Goal: Transaction & Acquisition: Purchase product/service

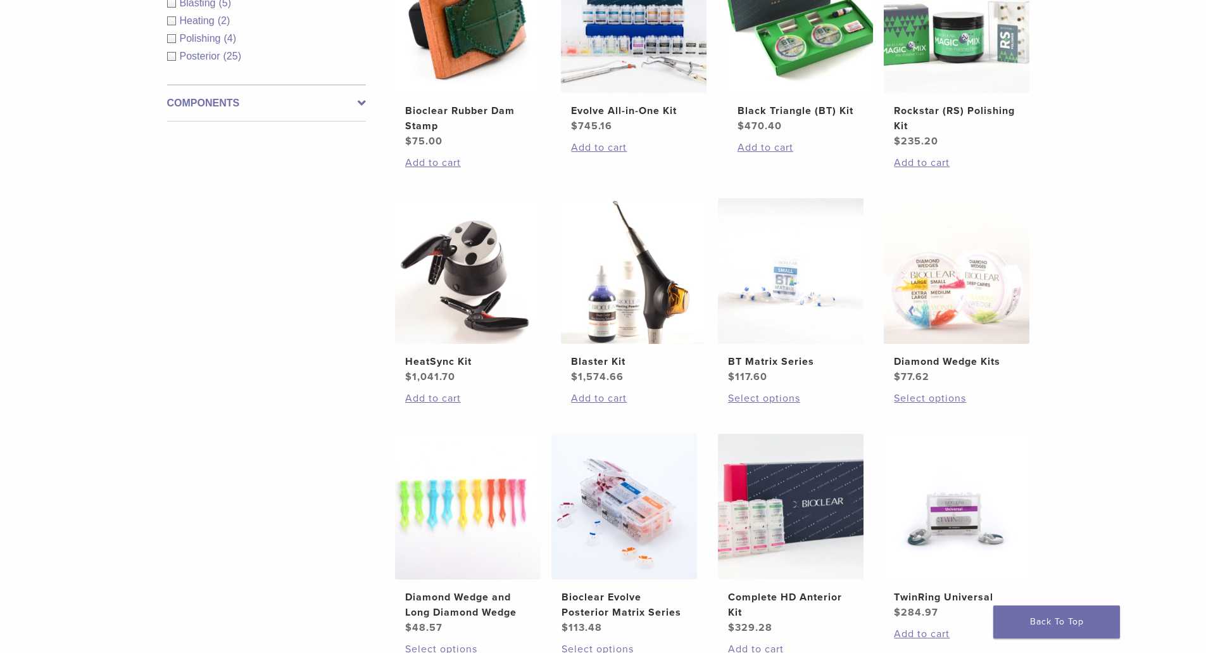
scroll to position [253, 0]
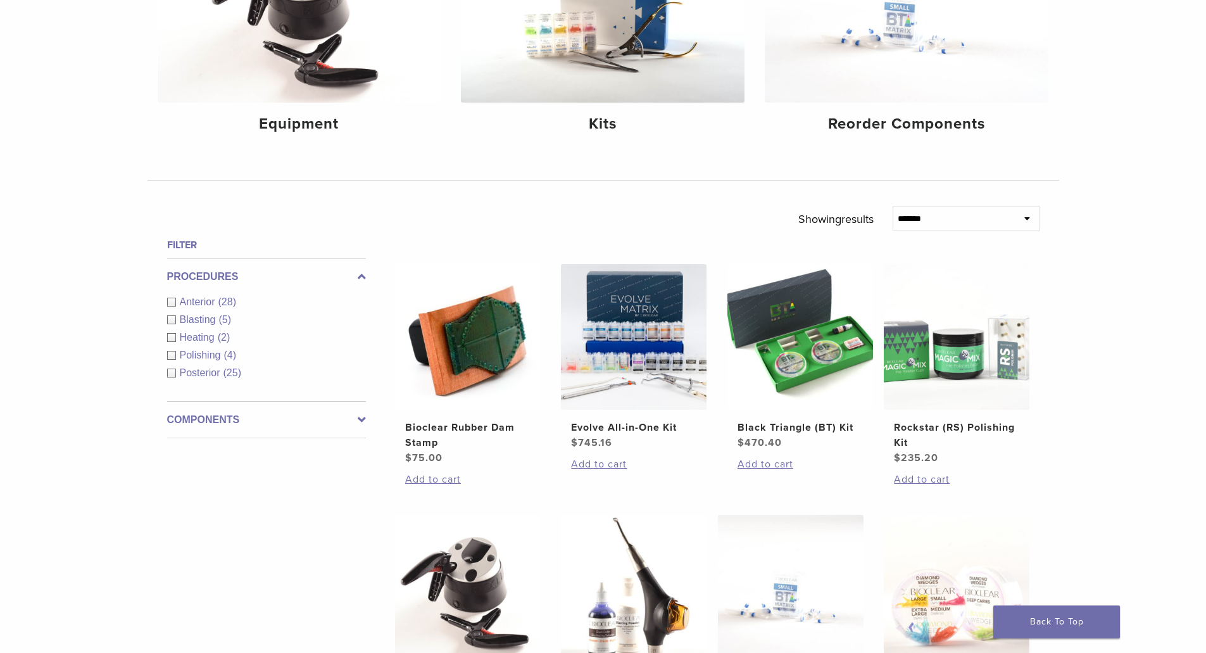
click at [218, 356] on span "Polishing" at bounding box center [202, 354] width 44 height 11
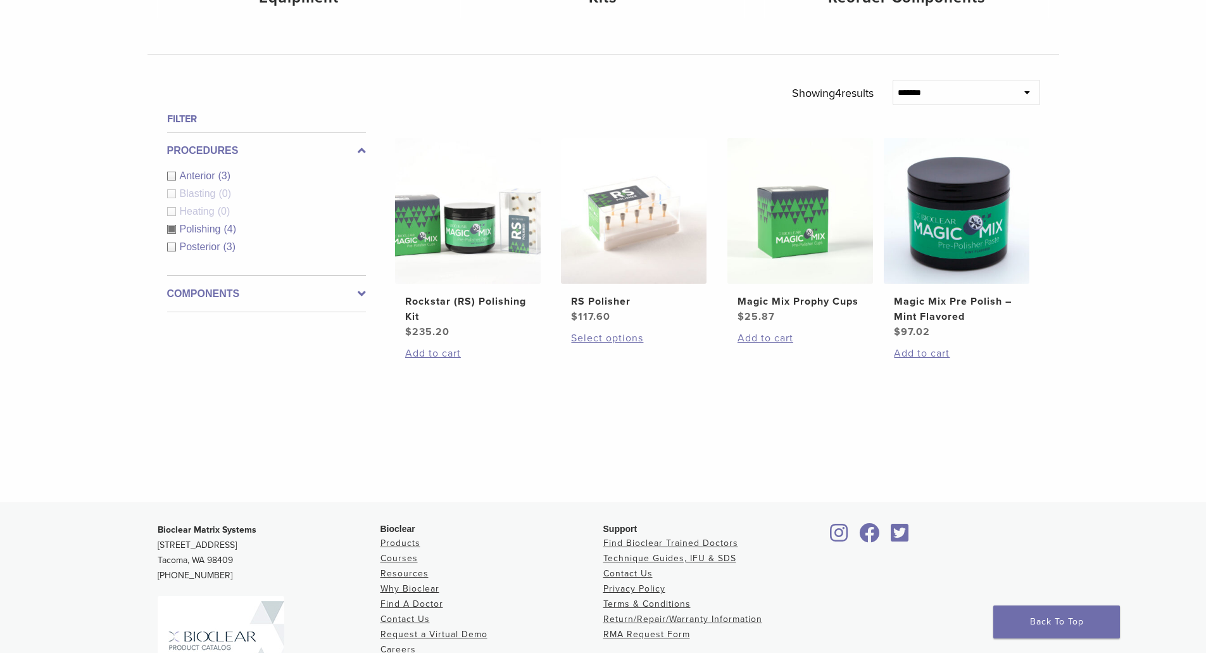
scroll to position [380, 0]
click at [794, 244] on img at bounding box center [800, 210] width 146 height 146
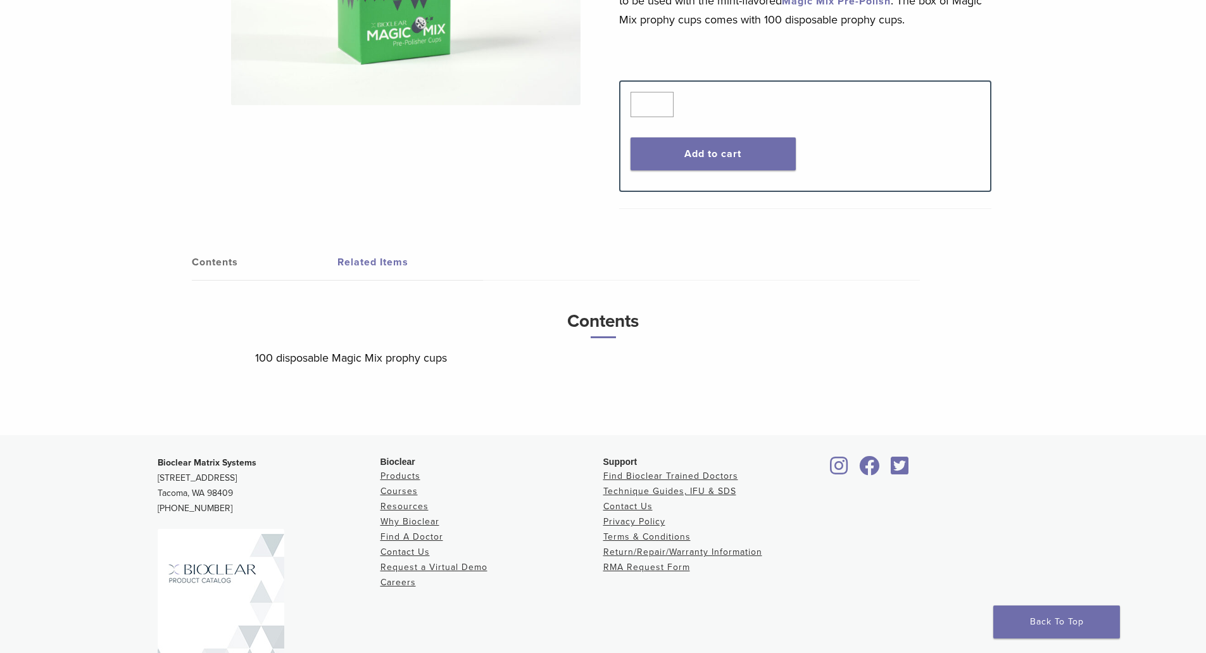
scroll to position [253, 0]
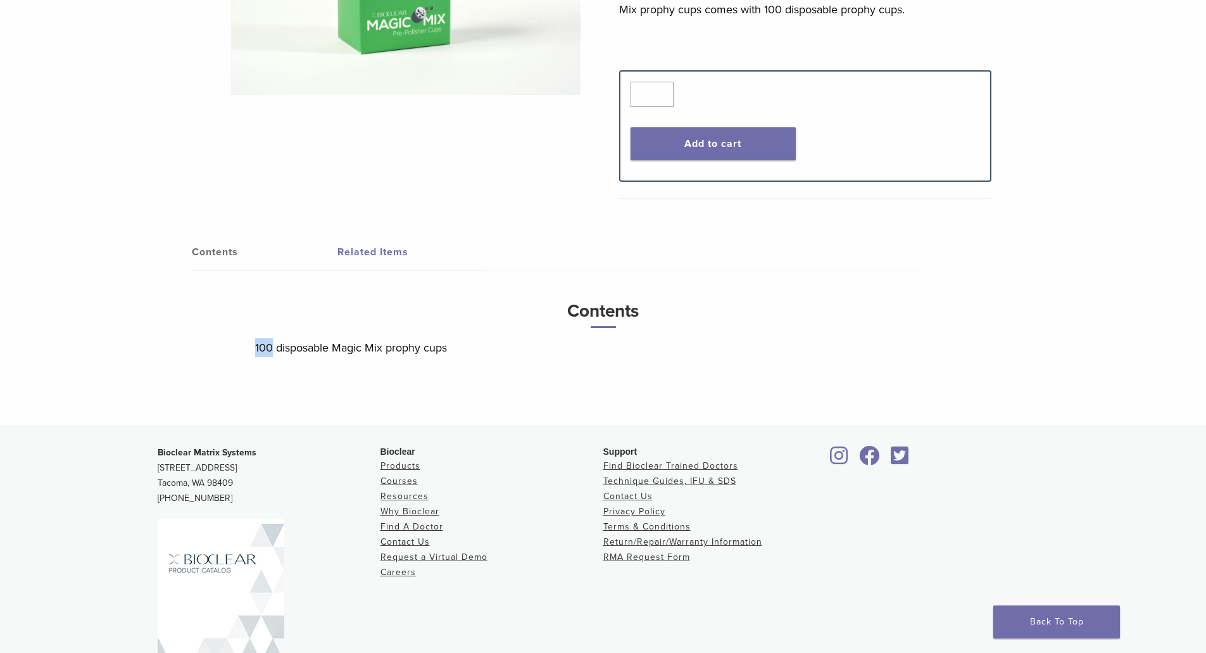
drag, startPoint x: 270, startPoint y: 343, endPoint x: 236, endPoint y: 347, distance: 34.5
click at [236, 347] on div "Contents Related Items Contents 100 disposable Magic Mix prophy cups Related Pr…" at bounding box center [603, 316] width 892 height 217
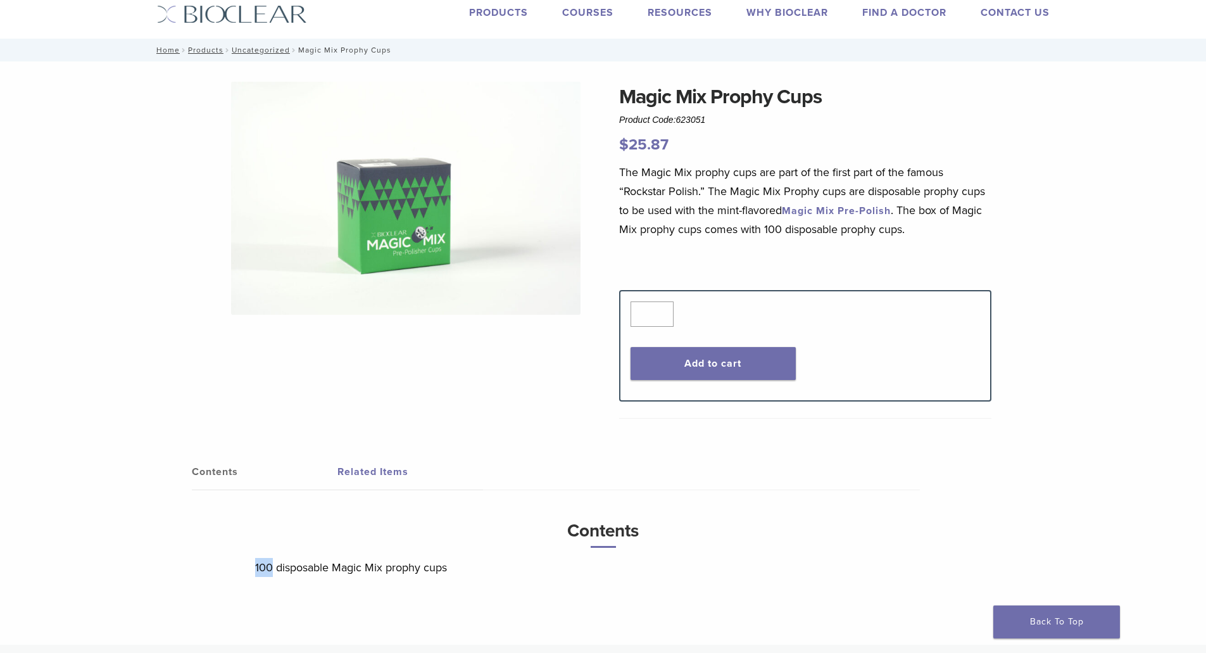
scroll to position [0, 0]
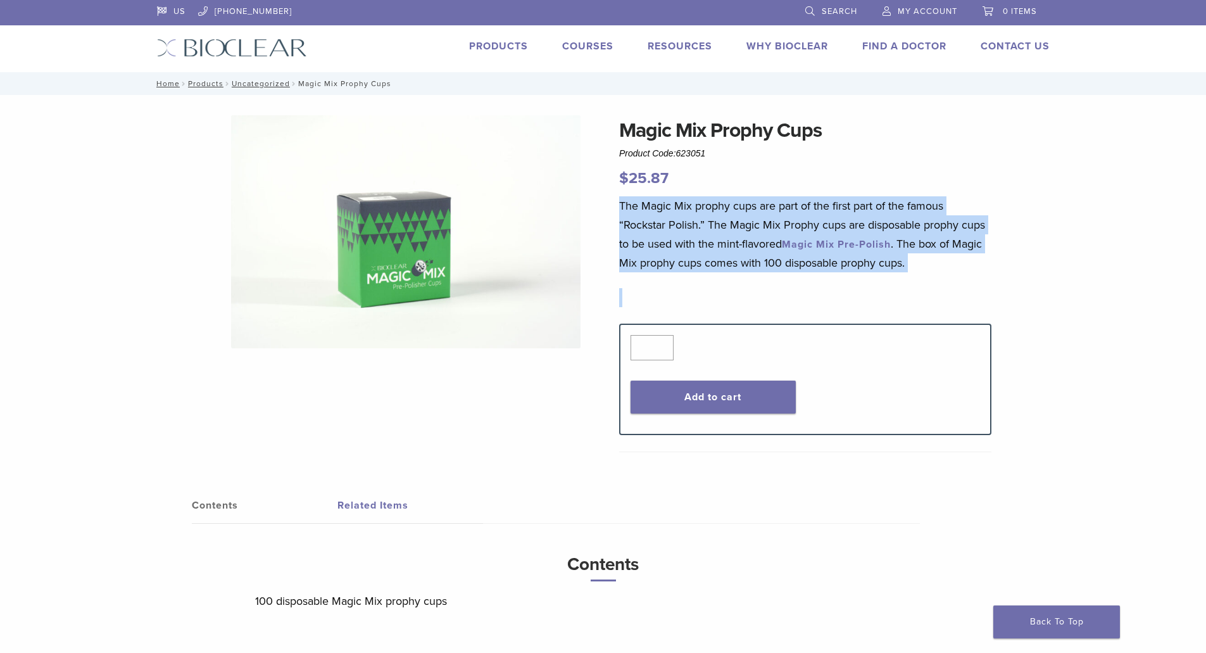
drag, startPoint x: 929, startPoint y: 266, endPoint x: 609, endPoint y: 201, distance: 326.7
click at [609, 201] on div "Magic Mix Prophy Cups Product Code: 623051 $ 25.87 Magic Mix Prophy Cups Produc…" at bounding box center [602, 396] width 911 height 563
click at [651, 215] on p "The Magic Mix prophy cups are part of the first part of the famous “Rockstar Po…" at bounding box center [805, 234] width 372 height 76
drag, startPoint x: 610, startPoint y: 201, endPoint x: 937, endPoint y: 263, distance: 332.6
click at [937, 263] on div "Magic Mix Prophy Cups Product Code: 623051 $ 25.87 Magic Mix Prophy Cups Produc…" at bounding box center [602, 396] width 911 height 563
